Goal: Find specific page/section: Find specific page/section

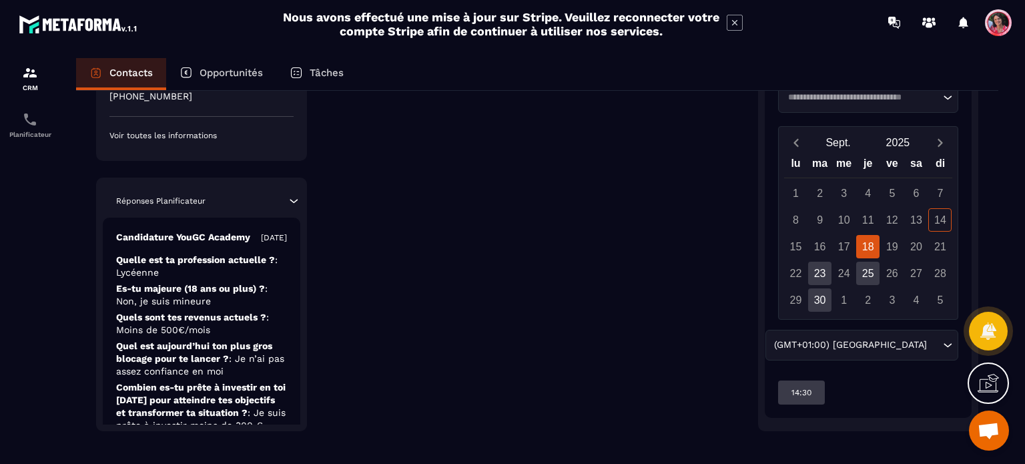
scroll to position [491, 0]
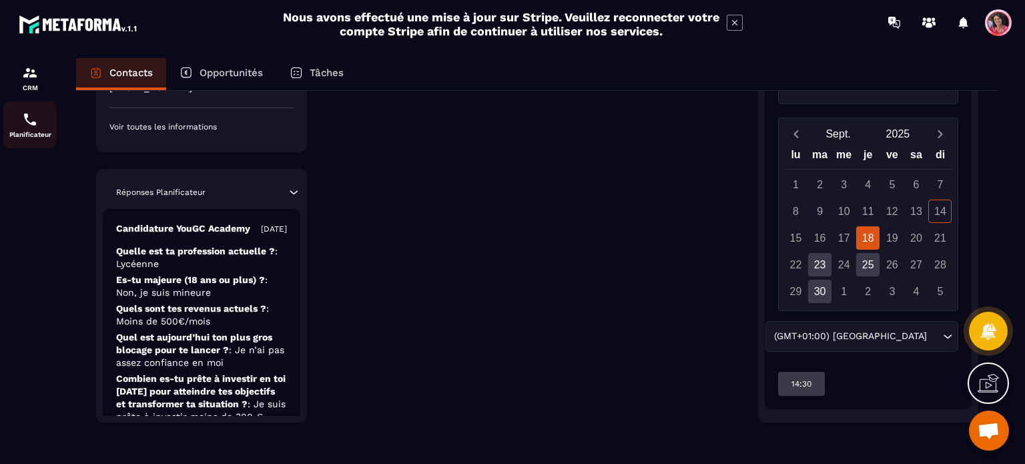
click at [29, 134] on p "Planificateur" at bounding box center [29, 134] width 53 height 7
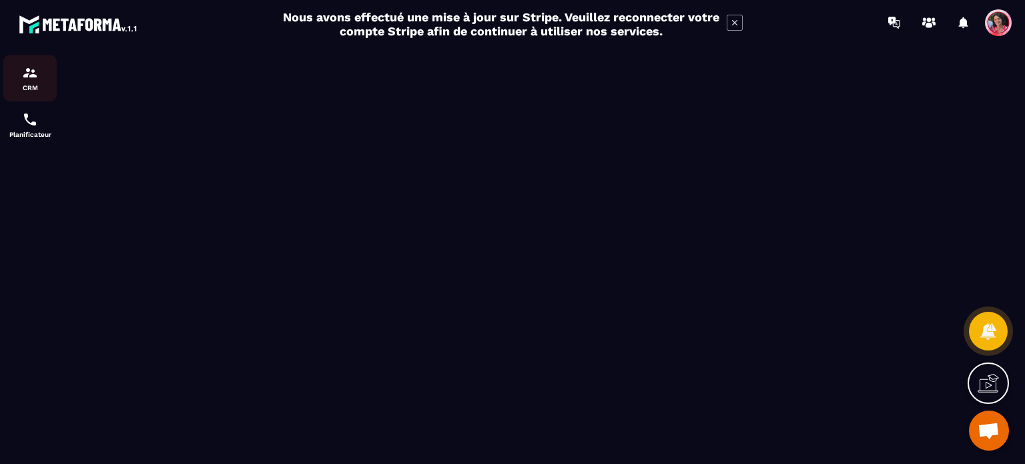
click at [33, 63] on link "CRM" at bounding box center [29, 78] width 53 height 47
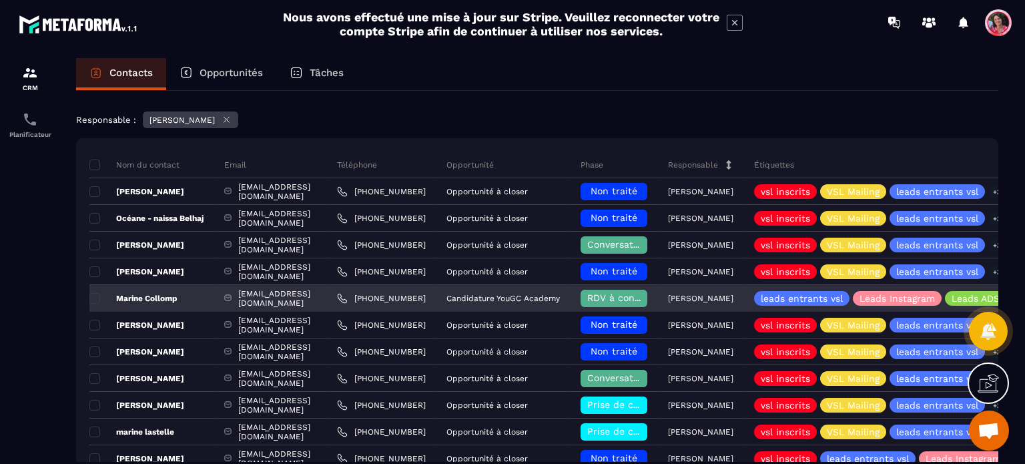
scroll to position [67, 0]
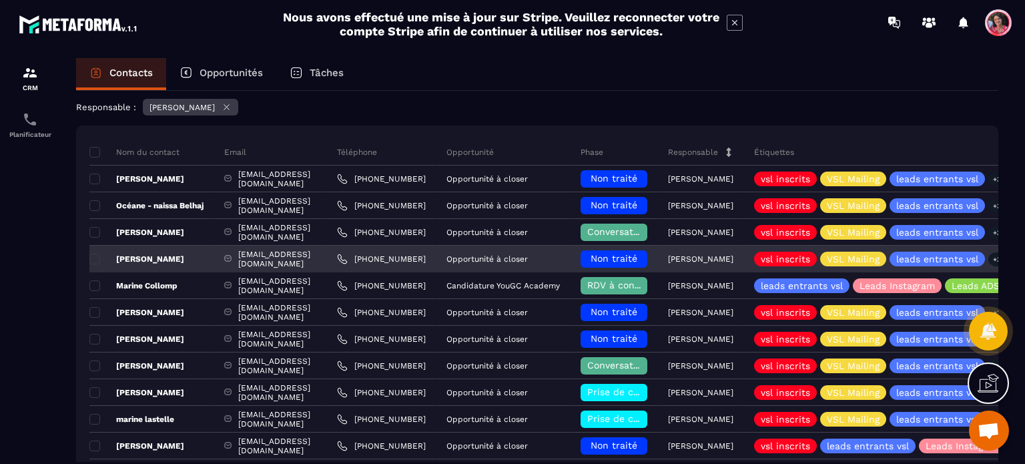
click at [304, 261] on div "[EMAIL_ADDRESS][DOMAIN_NAME]" at bounding box center [270, 259] width 113 height 27
click at [211, 261] on div "[PERSON_NAME]" at bounding box center [151, 259] width 125 height 27
